Goal: Information Seeking & Learning: Learn about a topic

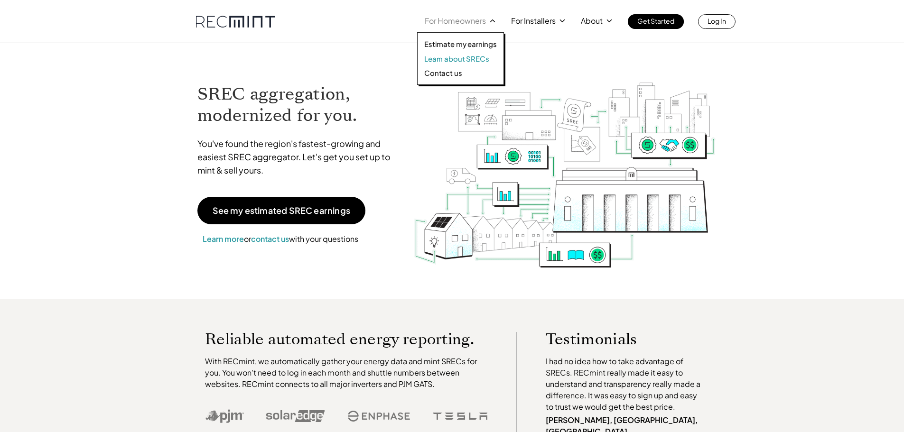
click at [463, 59] on p "Learn about SRECs" at bounding box center [456, 58] width 65 height 9
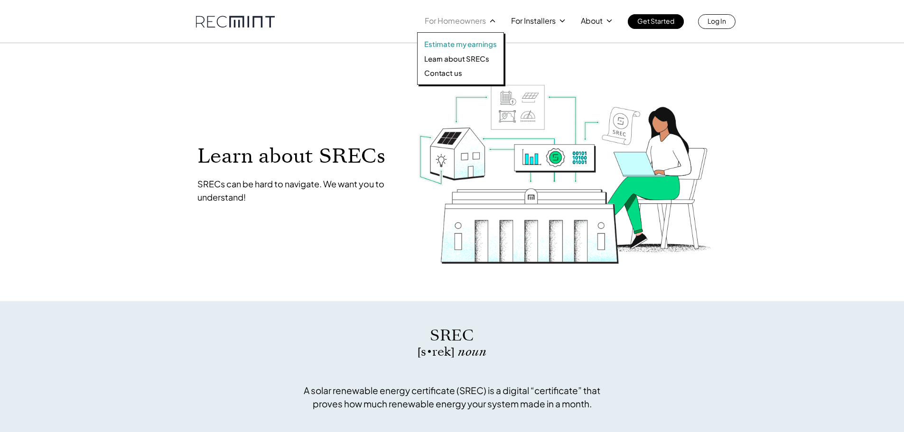
click at [464, 42] on p "Estimate my earnings" at bounding box center [460, 43] width 73 height 9
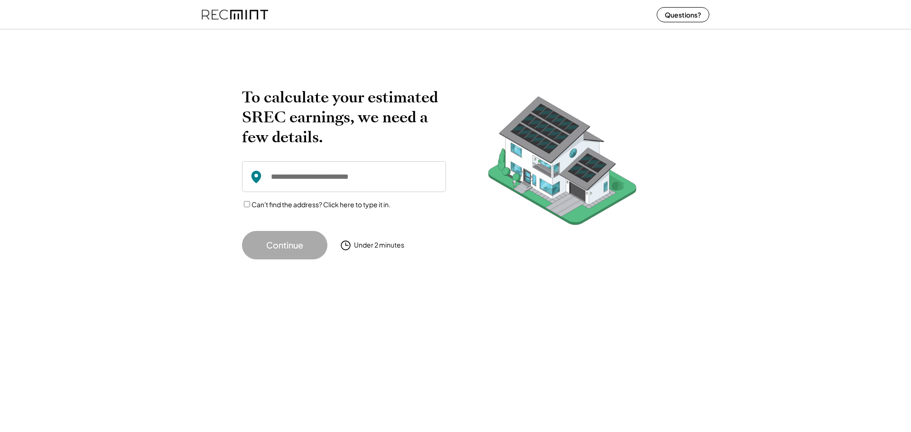
click at [356, 186] on input "input" at bounding box center [344, 176] width 204 height 31
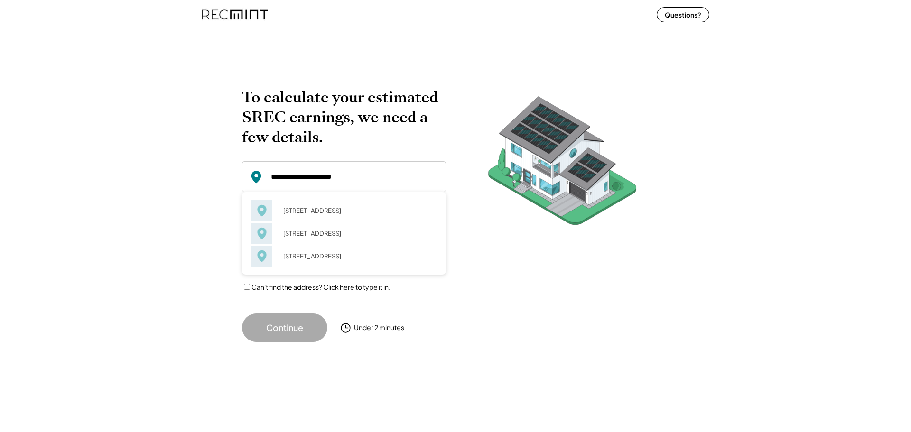
click at [366, 184] on input "input" at bounding box center [344, 176] width 204 height 31
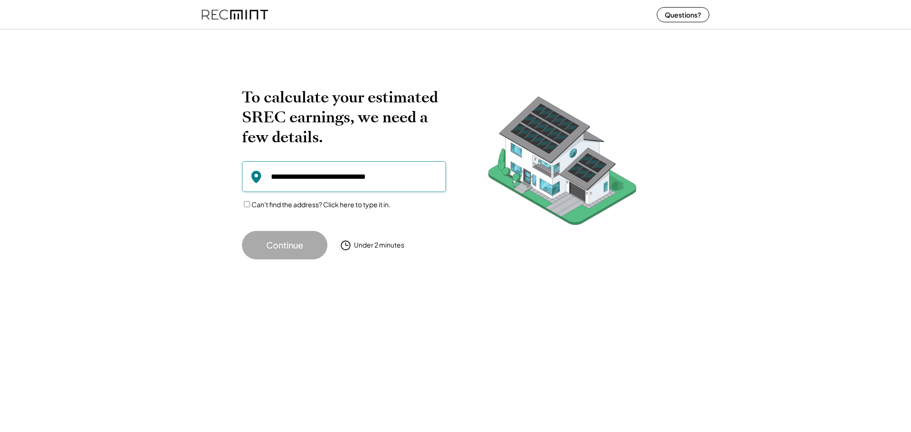
drag, startPoint x: 334, startPoint y: 177, endPoint x: 292, endPoint y: 177, distance: 42.2
click at [292, 177] on input "input" at bounding box center [344, 176] width 204 height 31
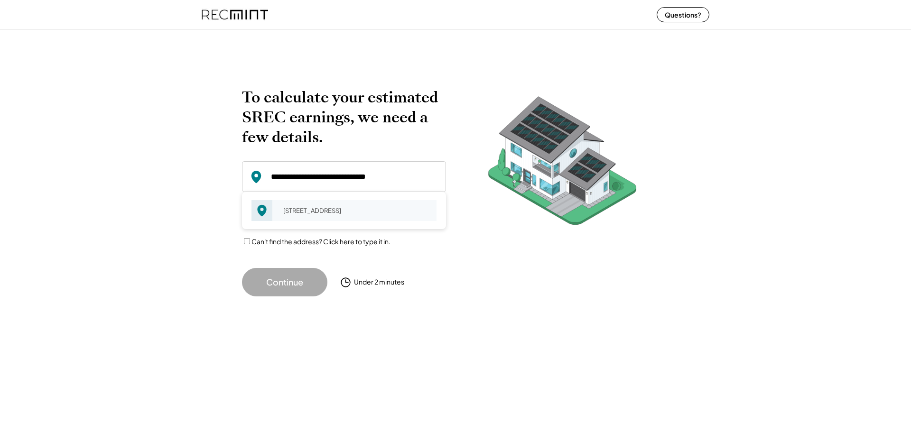
click at [327, 205] on div "2837 Winchester Way Falls Church, VA 22042" at bounding box center [356, 210] width 159 height 13
type input "**********"
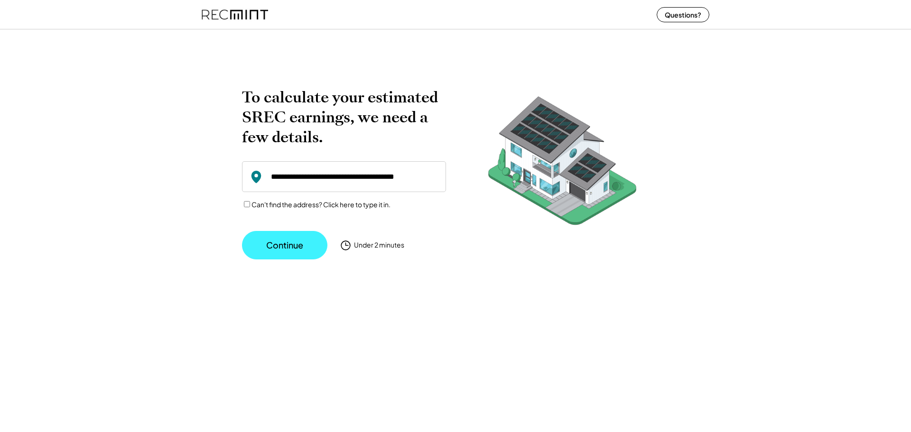
click at [286, 255] on button "Continue" at bounding box center [284, 245] width 85 height 28
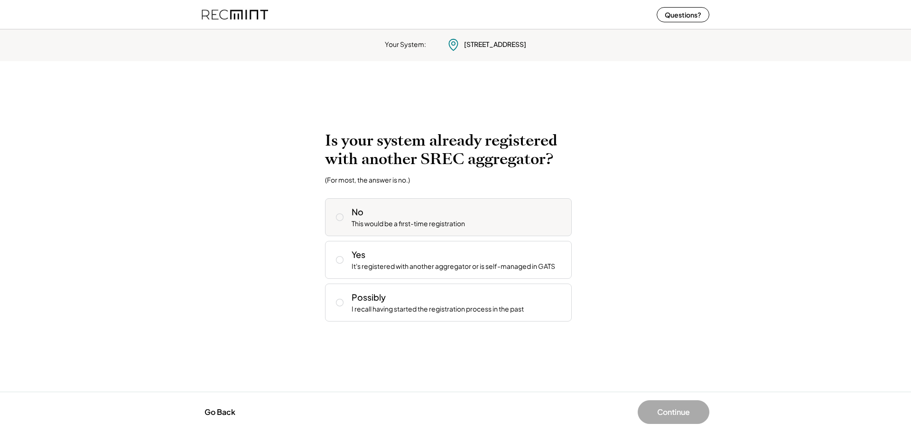
click at [435, 217] on div "No This would be a first-time registration" at bounding box center [457, 217] width 212 height 23
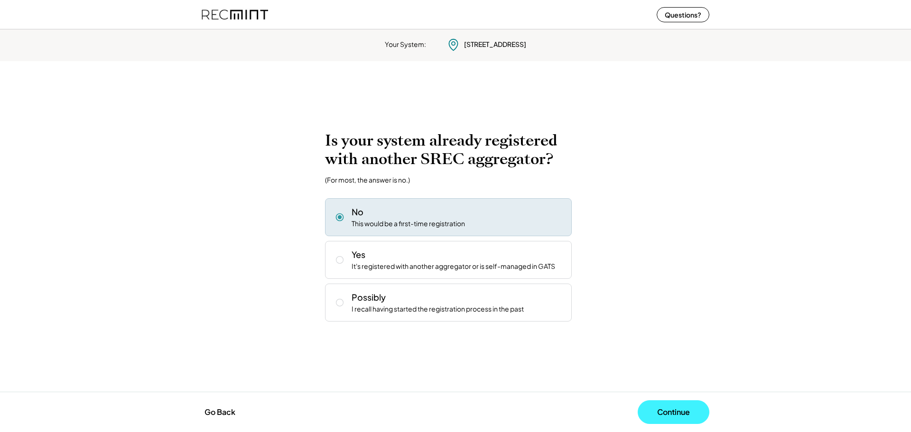
click at [661, 406] on button "Continue" at bounding box center [673, 412] width 72 height 24
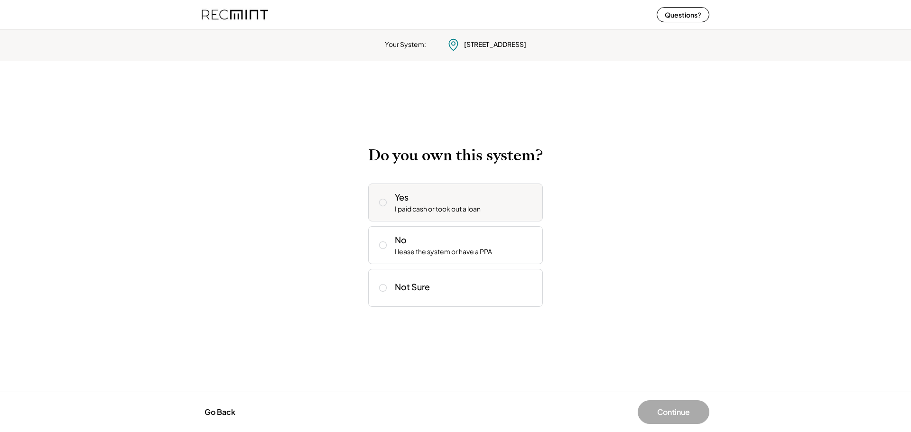
click at [472, 212] on div "I paid cash or took out a loan" at bounding box center [438, 208] width 86 height 9
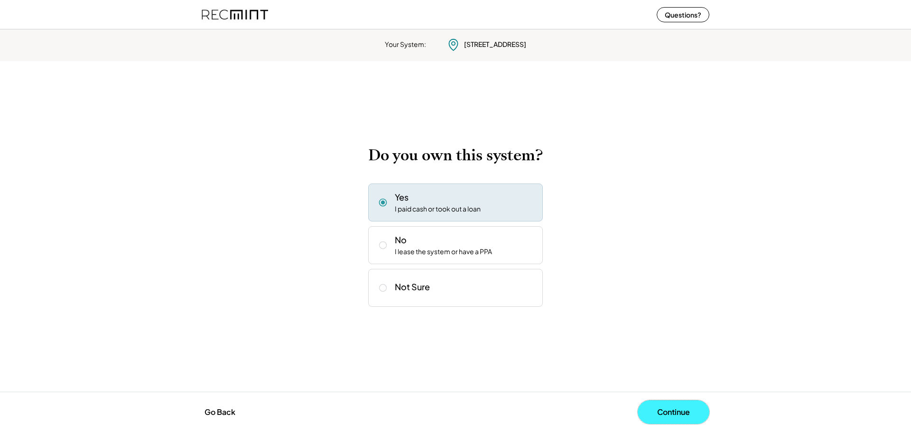
click at [654, 411] on button "Continue" at bounding box center [673, 412] width 72 height 24
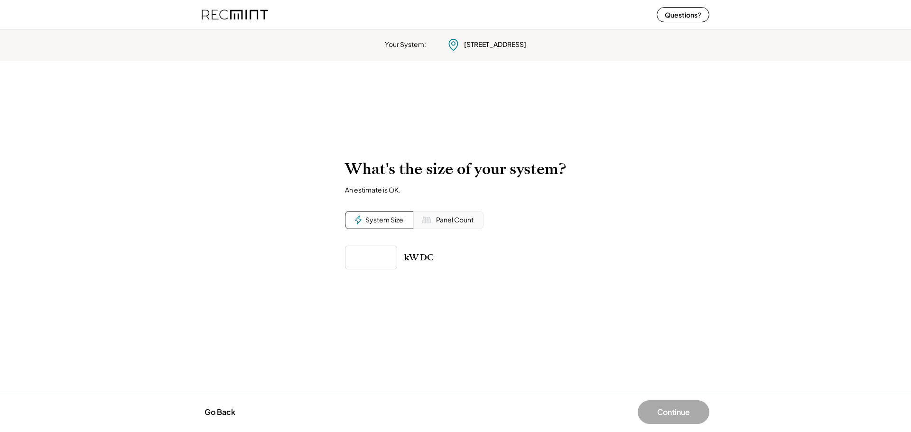
click at [375, 254] on input "input" at bounding box center [371, 258] width 52 height 24
type input "*****"
click at [645, 376] on div "Your System: 2837 Winchester Way Falls Church, VA 22042 To calculate your estim…" at bounding box center [455, 229] width 911 height 406
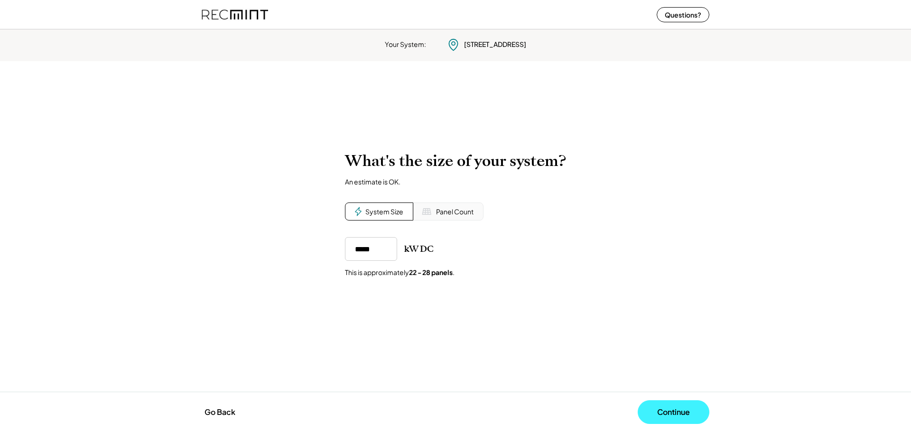
click at [681, 415] on button "Continue" at bounding box center [673, 412] width 72 height 24
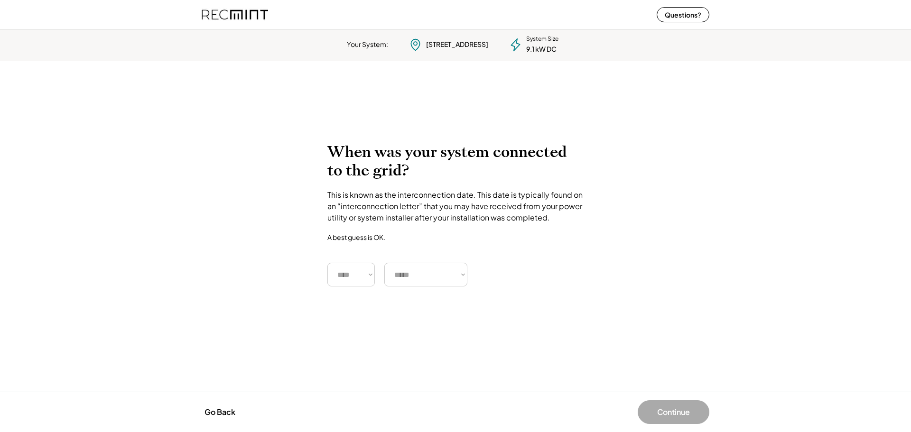
click at [355, 273] on select "**** **** **** **** **** **** **** **** **** **** **** **** **** **** ****" at bounding box center [350, 275] width 47 height 24
select select "****"
click at [327, 263] on select "**** **** **** **** **** **** **** **** **** **** **** **** **** **** ****" at bounding box center [350, 275] width 47 height 24
click at [422, 286] on select "***** ******* ******** ***** ***** *** **** **** ****** ********* ******* *****…" at bounding box center [425, 275] width 83 height 24
select select "******"
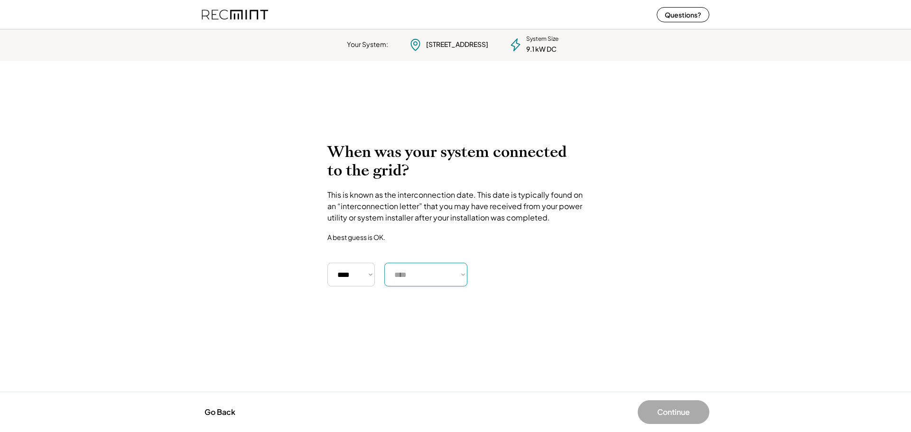
click at [384, 263] on select "***** ******* ******** ***** ***** *** **** **** ****** ********* ******* *****…" at bounding box center [425, 275] width 83 height 24
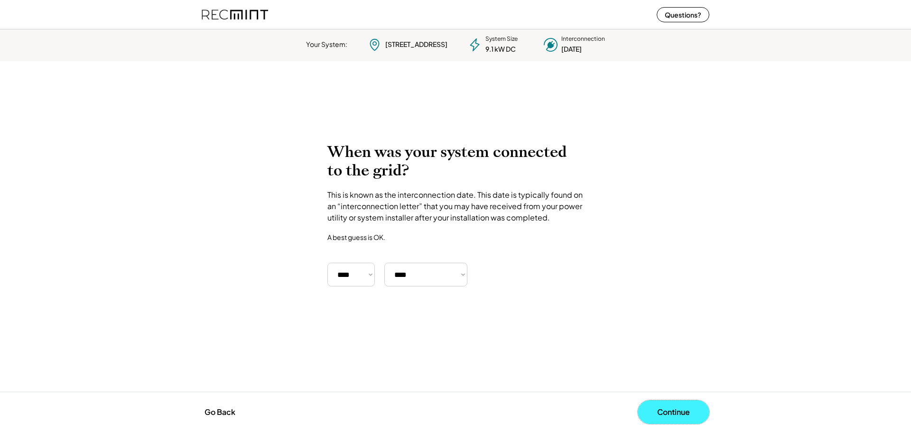
click at [682, 410] on button "Continue" at bounding box center [673, 412] width 72 height 24
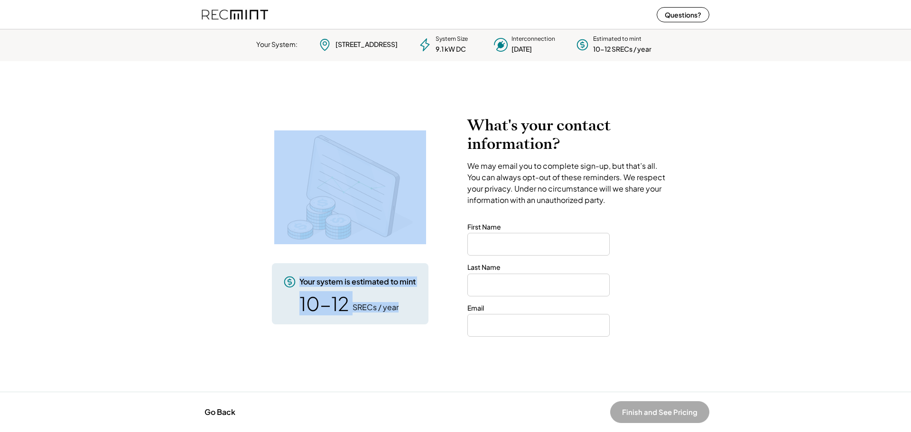
drag, startPoint x: 405, startPoint y: 304, endPoint x: 275, endPoint y: 303, distance: 130.0
click at [275, 303] on div "Your system is estimated to mint 10-12 SRECs / year" at bounding box center [350, 293] width 157 height 61
click at [373, 317] on div "Your system is estimated to mint 10-12 SRECs / year" at bounding box center [350, 293] width 157 height 61
drag, startPoint x: 392, startPoint y: 307, endPoint x: 264, endPoint y: 305, distance: 128.1
click at [264, 305] on div "Your system is estimated to mint 10-12 SRECs / year" at bounding box center [350, 220] width 216 height 208
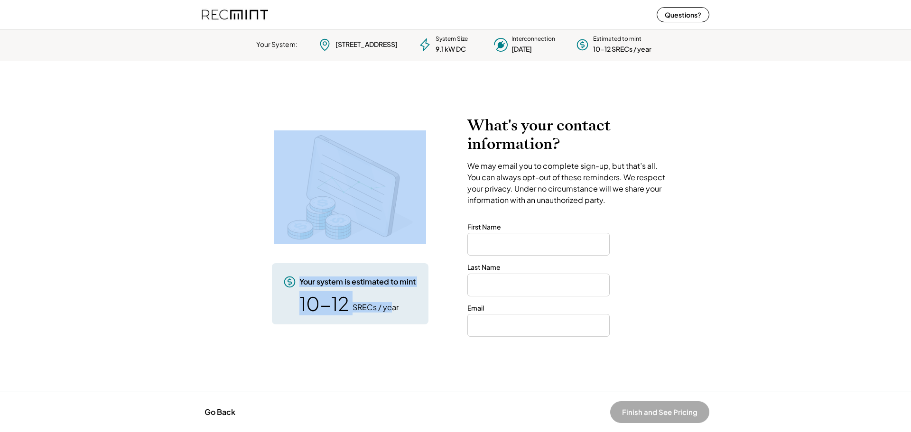
drag, startPoint x: 385, startPoint y: 313, endPoint x: 384, endPoint y: 339, distance: 26.1
click at [385, 314] on div "Your system is estimated to mint 10-12 SRECs / year" at bounding box center [350, 293] width 157 height 61
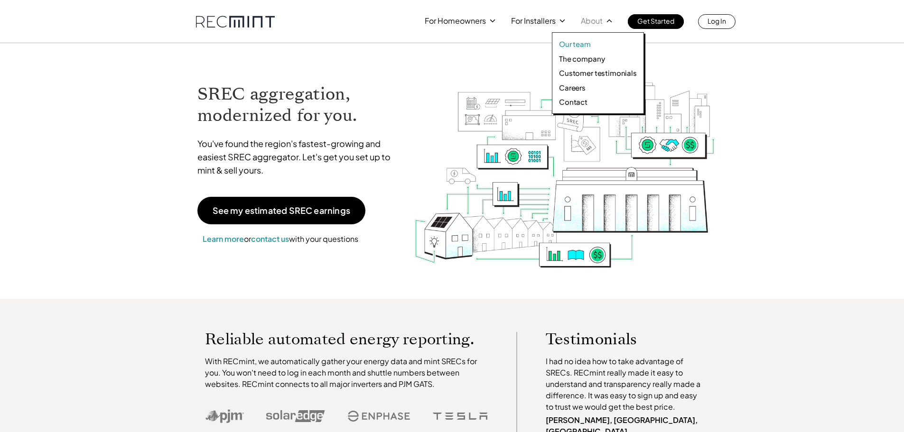
click at [583, 43] on p "Our team" at bounding box center [575, 43] width 32 height 9
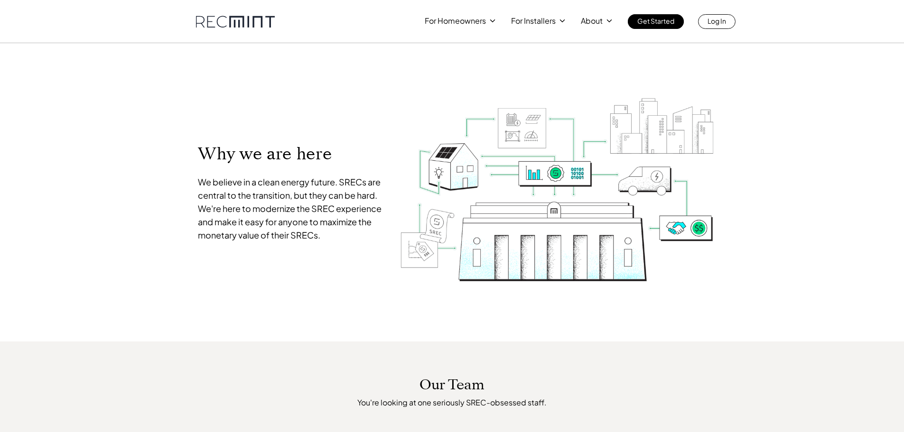
drag, startPoint x: 647, startPoint y: 202, endPoint x: 665, endPoint y: -19, distance: 221.8
click at [540, 62] on p "SREC pricing" at bounding box center [535, 58] width 44 height 9
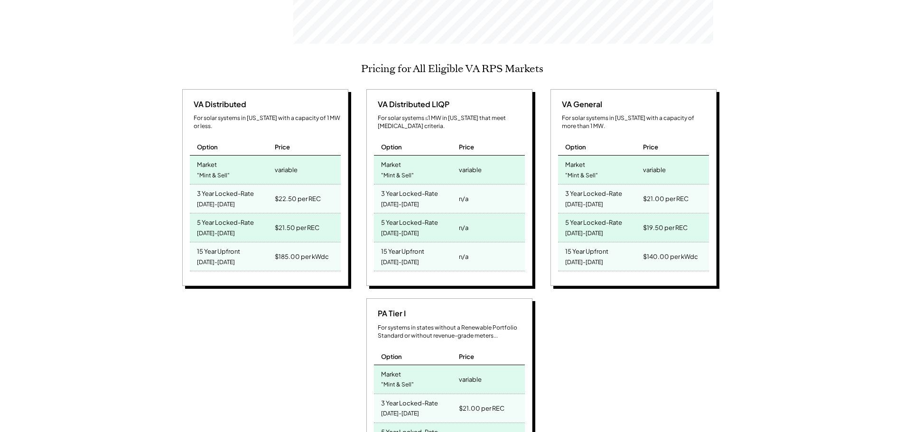
scroll to position [522, 0]
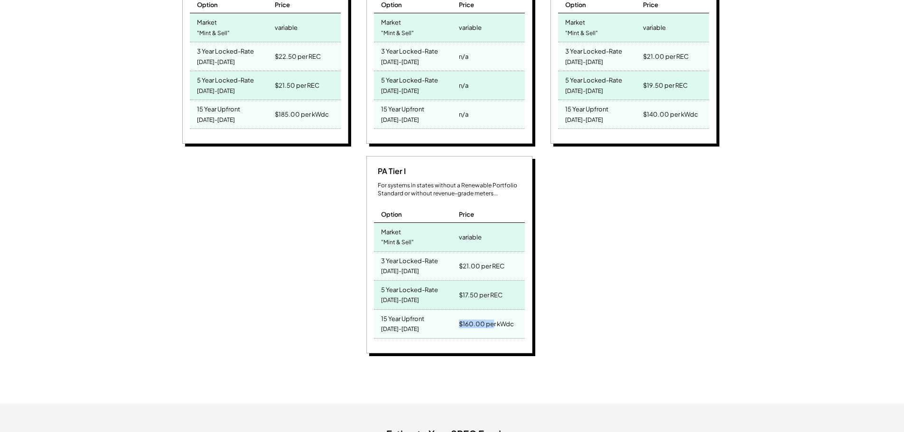
drag, startPoint x: 493, startPoint y: 308, endPoint x: 458, endPoint y: 307, distance: 35.1
click at [458, 310] on div "$160.00 per kWdc" at bounding box center [490, 324] width 68 height 28
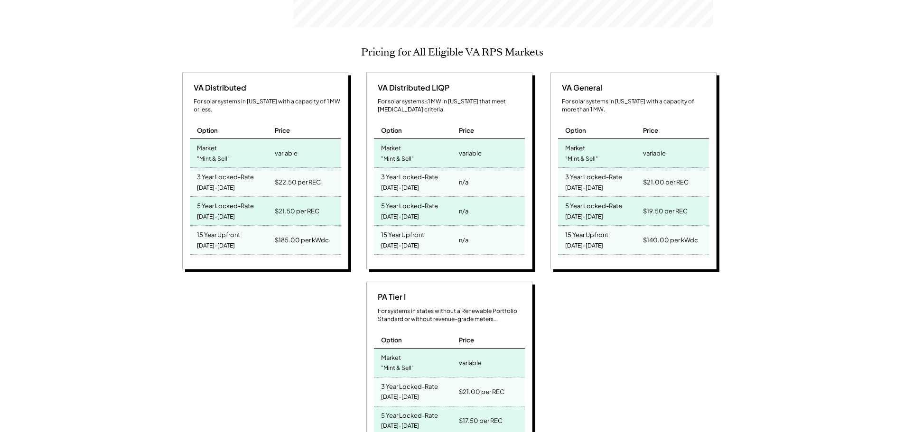
scroll to position [379, 0]
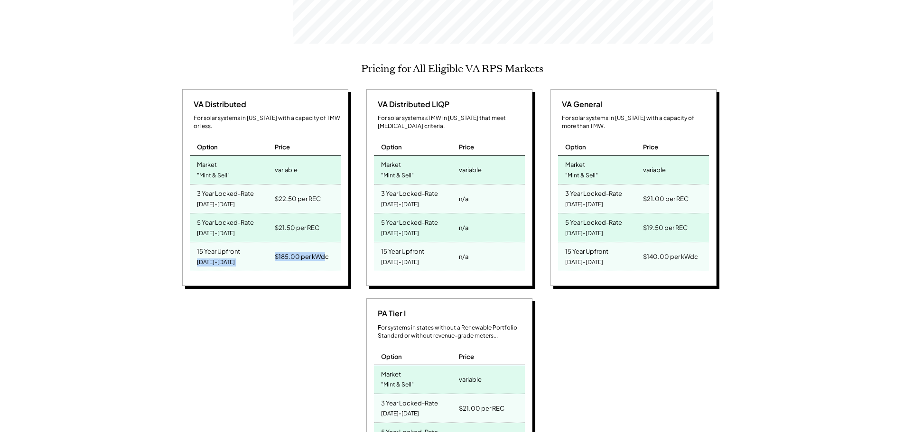
drag, startPoint x: 323, startPoint y: 244, endPoint x: 263, endPoint y: 251, distance: 60.7
click at [263, 251] on div "15 Year Upfront 2025-2039 $185.00 per kWdc" at bounding box center [265, 256] width 151 height 29
click at [320, 250] on div "$185.00 per kWdc" at bounding box center [302, 256] width 54 height 13
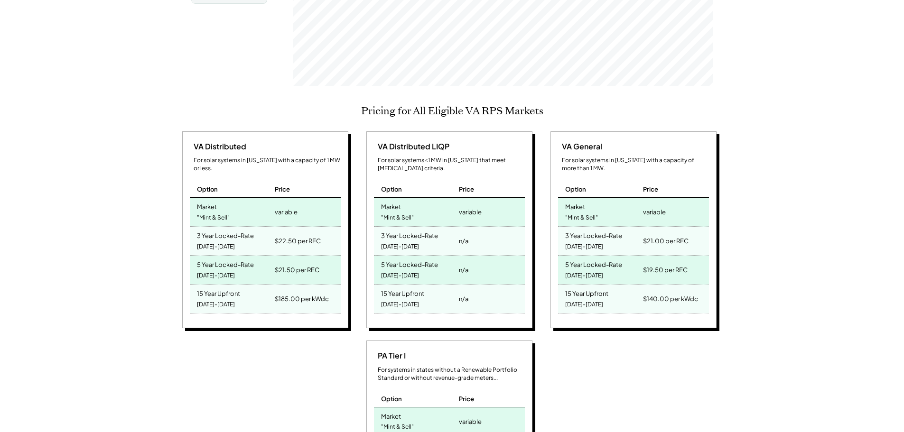
scroll to position [332, 0]
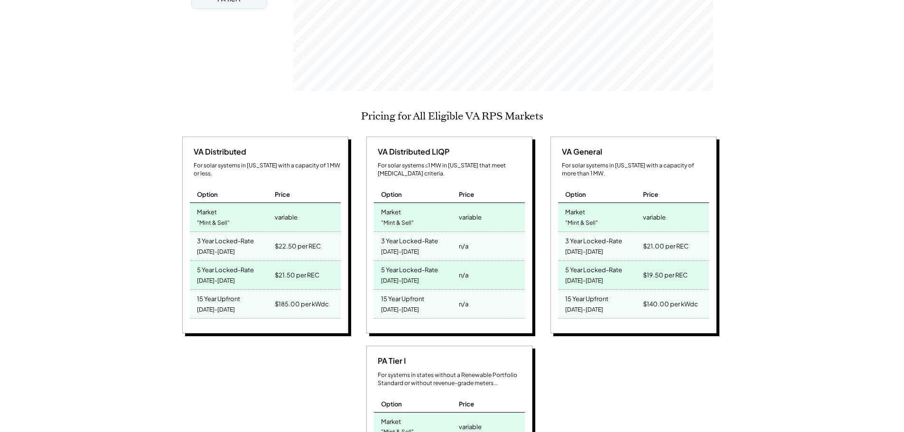
click at [331, 291] on div "$185.00 per kWdc" at bounding box center [306, 304] width 68 height 28
drag, startPoint x: 331, startPoint y: 291, endPoint x: 259, endPoint y: 289, distance: 72.6
click at [259, 290] on div "15 Year Upfront 2025-2039 $185.00 per kWdc" at bounding box center [265, 304] width 151 height 29
click at [300, 297] on div "$185.00 per kWdc" at bounding box center [302, 303] width 54 height 13
click at [287, 297] on div "$185.00 per kWdc" at bounding box center [302, 303] width 54 height 13
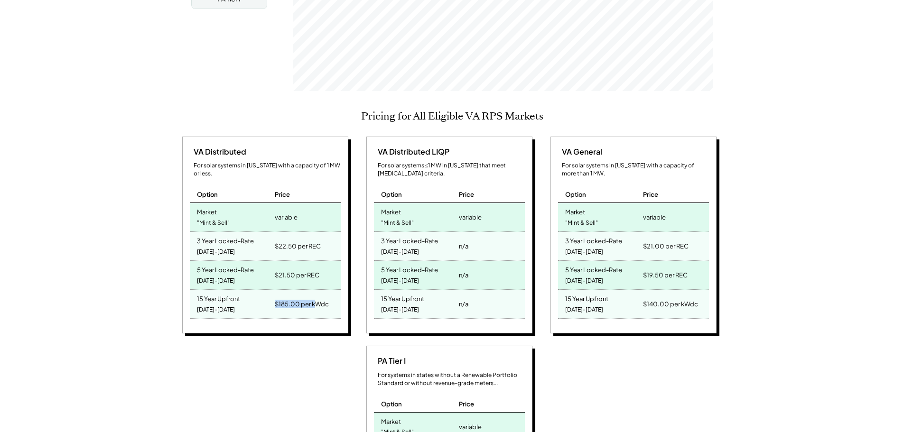
drag, startPoint x: 314, startPoint y: 294, endPoint x: 273, endPoint y: 292, distance: 41.8
click at [273, 292] on div "$185.00 per kWdc" at bounding box center [306, 304] width 68 height 28
drag, startPoint x: 302, startPoint y: 209, endPoint x: 188, endPoint y: 190, distance: 115.9
click at [188, 190] on div "VA Distributed For solar systems in Virginia with a capacity of 1 MW or less. O…" at bounding box center [265, 235] width 166 height 197
click at [293, 211] on div "variable" at bounding box center [286, 217] width 23 height 13
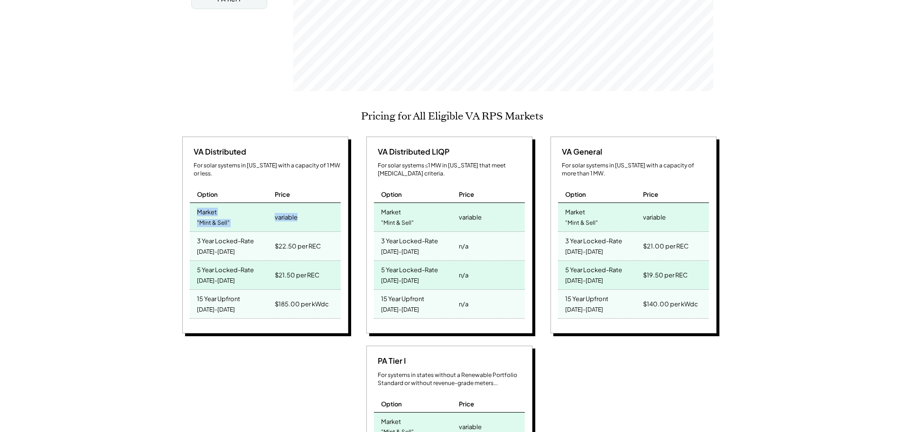
drag, startPoint x: 300, startPoint y: 203, endPoint x: 197, endPoint y: 200, distance: 103.4
click at [197, 203] on div "Market "Mint & Sell" variable" at bounding box center [265, 217] width 151 height 29
drag, startPoint x: 333, startPoint y: 294, endPoint x: 266, endPoint y: 291, distance: 67.4
click at [266, 291] on div "15 Year Upfront 2025-2039 $185.00 per kWdc" at bounding box center [265, 304] width 151 height 29
click at [333, 292] on div "$185.00 per kWdc" at bounding box center [306, 304] width 68 height 28
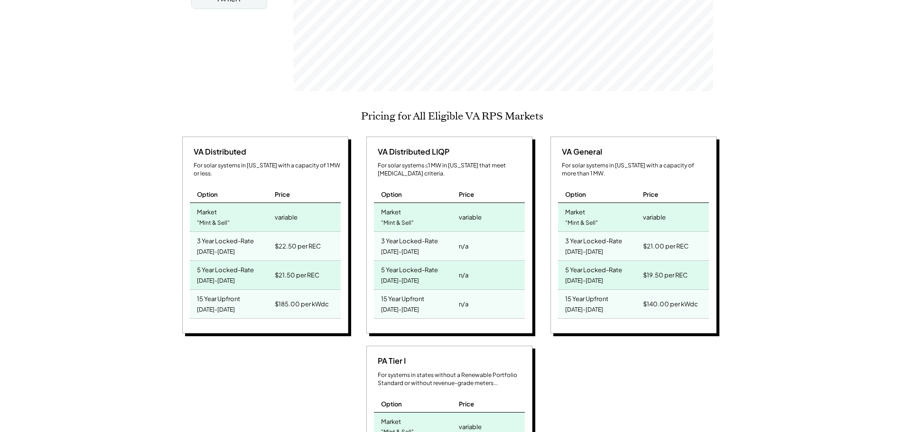
click at [316, 298] on div "$185.00 per kWdc" at bounding box center [306, 304] width 68 height 28
drag, startPoint x: 300, startPoint y: 205, endPoint x: 266, endPoint y: 203, distance: 33.7
click at [266, 203] on div "Market "Mint & Sell" variable" at bounding box center [265, 217] width 151 height 29
click at [223, 217] on div ""Mint & Sell"" at bounding box center [213, 223] width 33 height 13
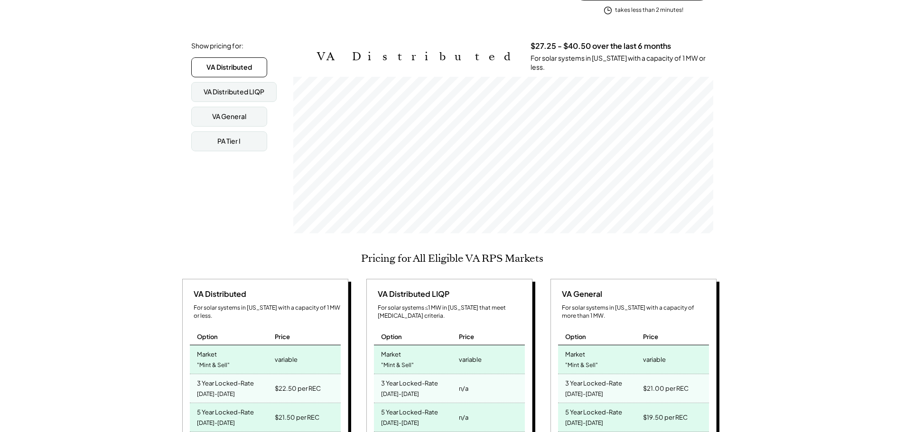
scroll to position [0, 0]
